Goal: Task Accomplishment & Management: Use online tool/utility

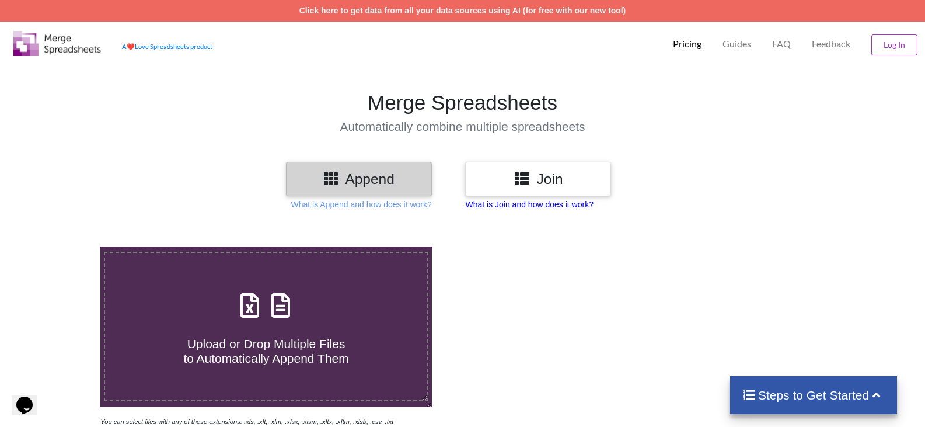
click at [431, 205] on p "What is Join and how does it work?" at bounding box center [361, 204] width 141 height 12
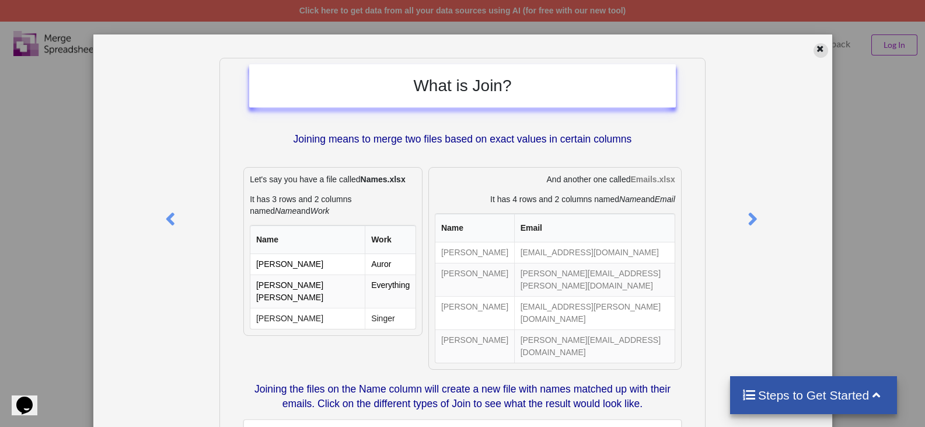
click at [815, 50] on icon at bounding box center [820, 47] width 10 height 8
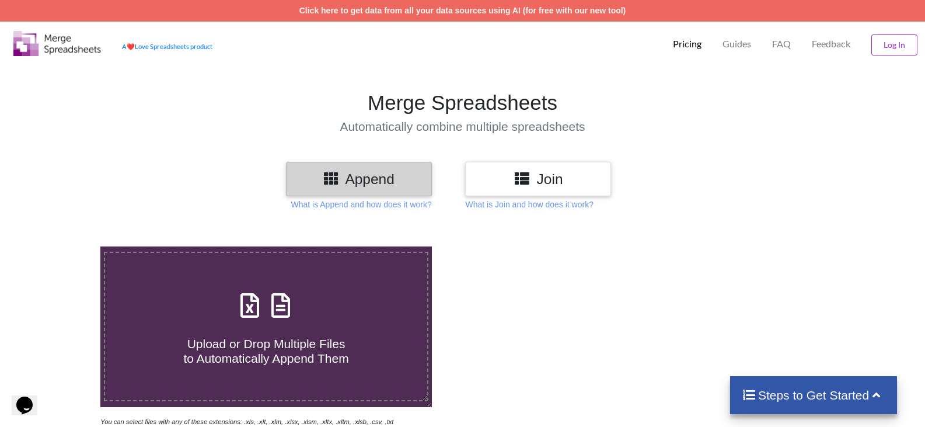
click at [394, 173] on h3 "Append" at bounding box center [359, 178] width 128 height 17
click at [394, 176] on h3 "Append" at bounding box center [359, 178] width 128 height 17
click at [344, 179] on h3 "Append" at bounding box center [359, 178] width 128 height 17
click at [287, 361] on span "Upload or Drop Multiple Files to Automatically Append Them" at bounding box center [265, 351] width 165 height 28
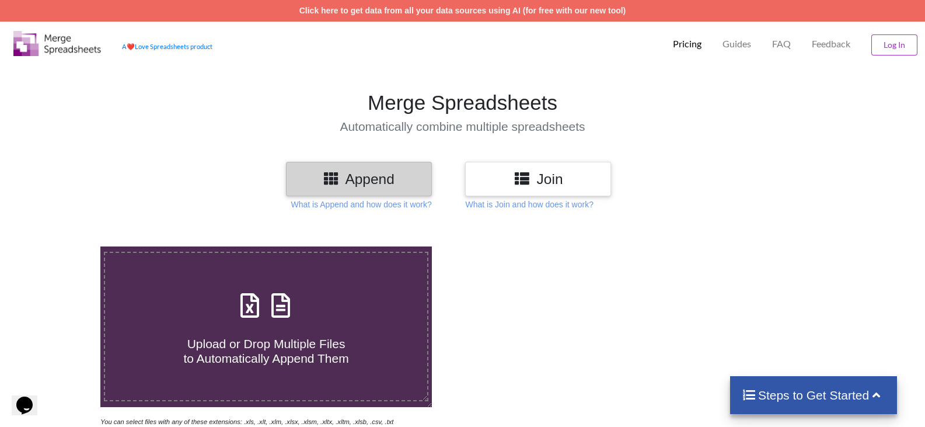
click at [64, 246] on input "Upload or Drop Multiple Files to Automatically Append Them" at bounding box center [64, 246] width 0 height 0
